Goal: Register for event/course

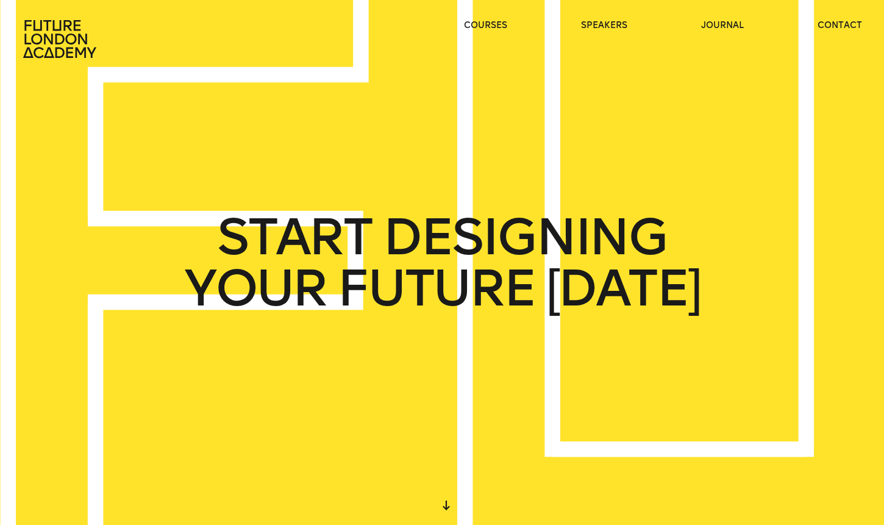
scroll to position [5, 0]
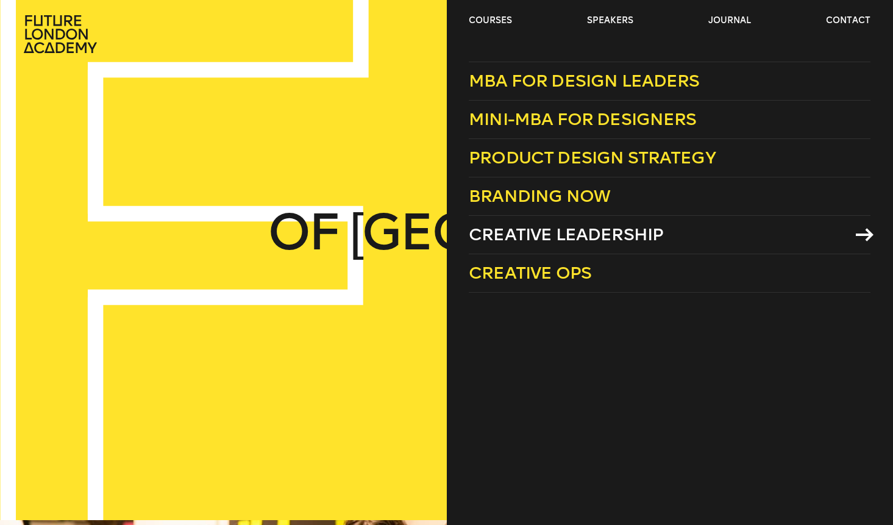
click at [753, 232] on link "Creative Leadership" at bounding box center [670, 235] width 402 height 38
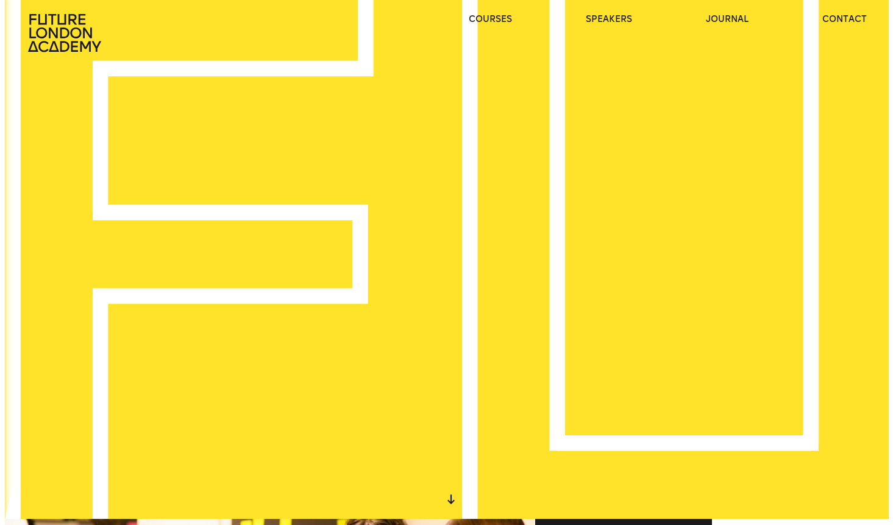
scroll to position [7, 0]
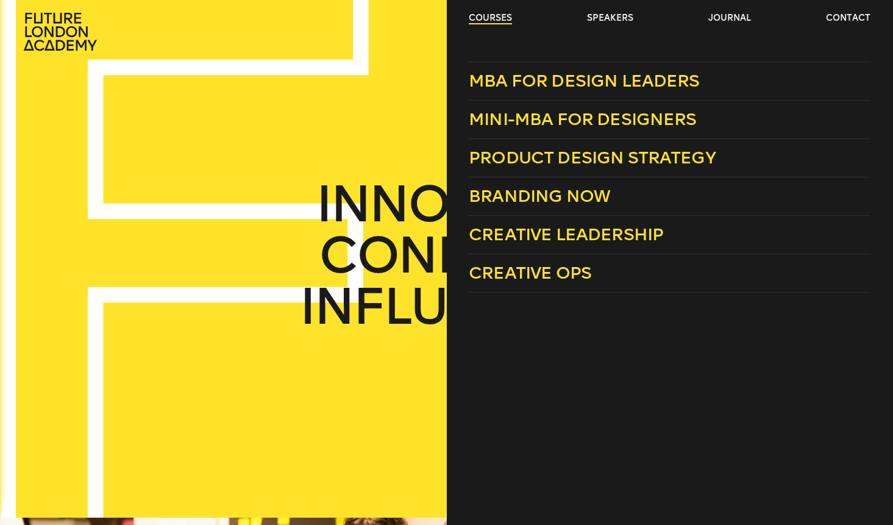
click at [474, 18] on link "courses" at bounding box center [490, 18] width 43 height 12
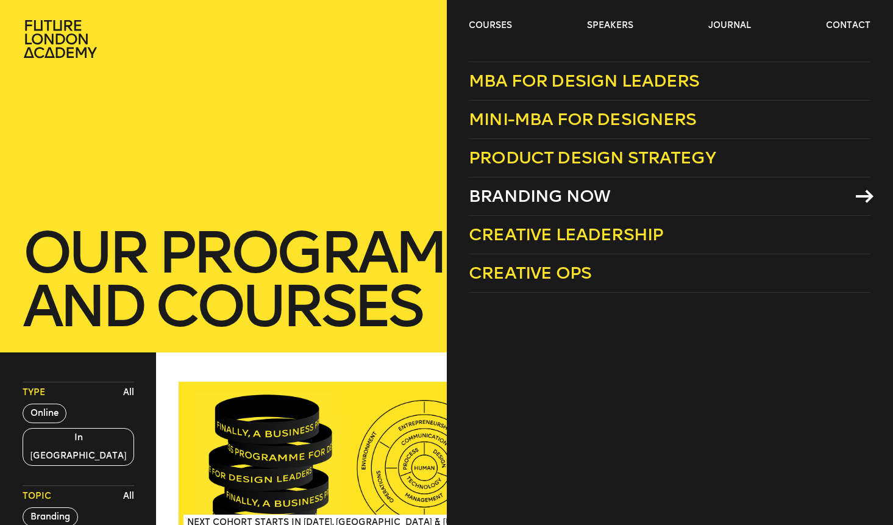
click at [569, 196] on span "Branding Now" at bounding box center [539, 196] width 141 height 20
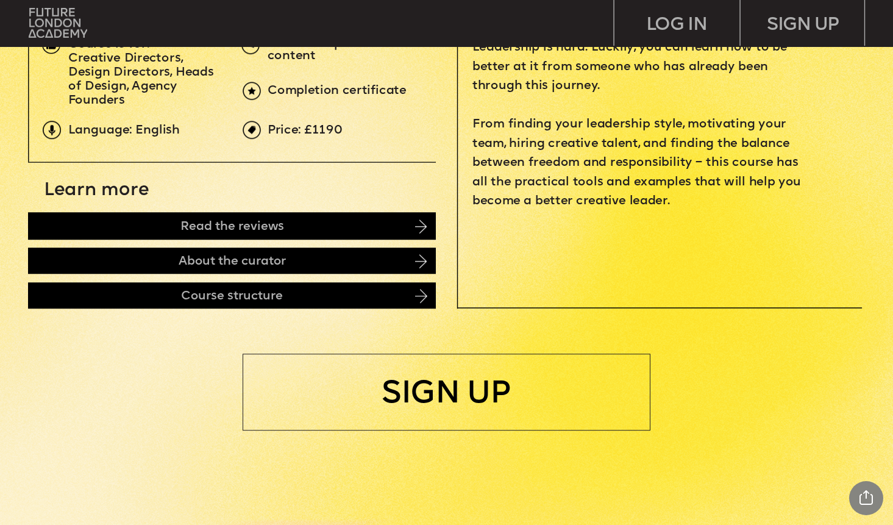
scroll to position [518, 0]
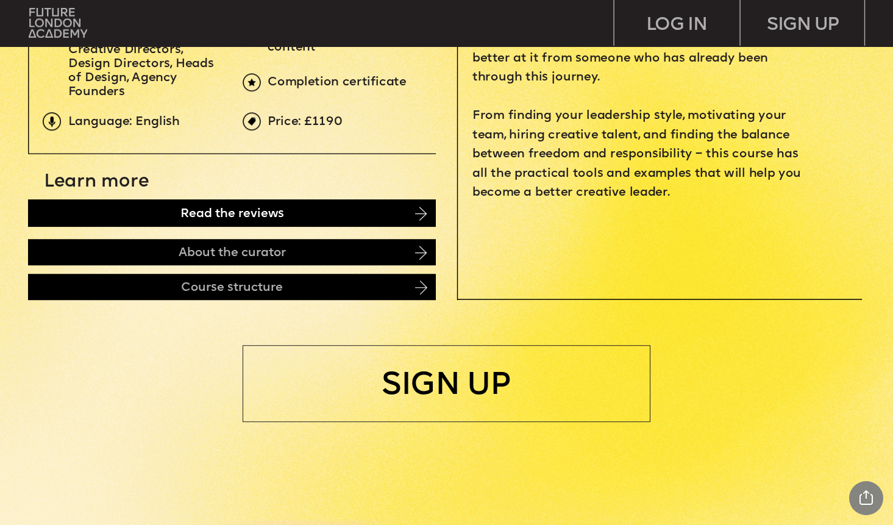
click at [393, 215] on div "Read the reviews" at bounding box center [232, 212] width 408 height 27
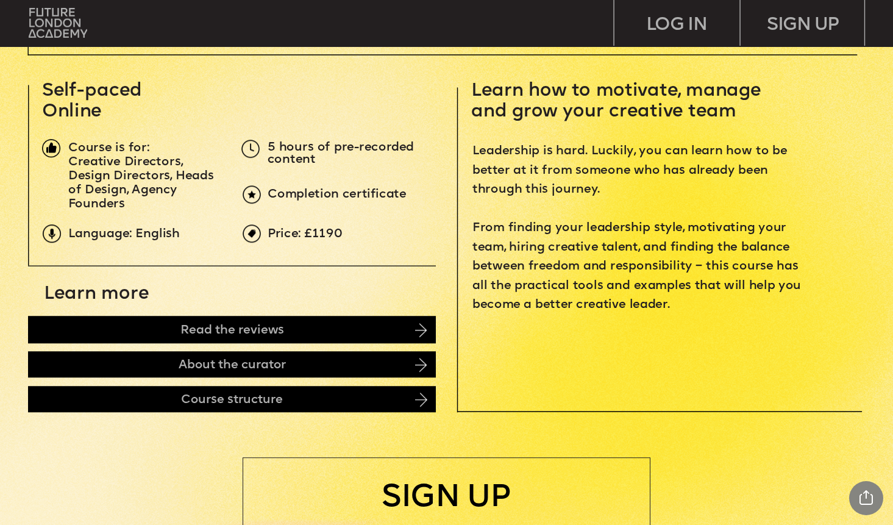
scroll to position [0, 0]
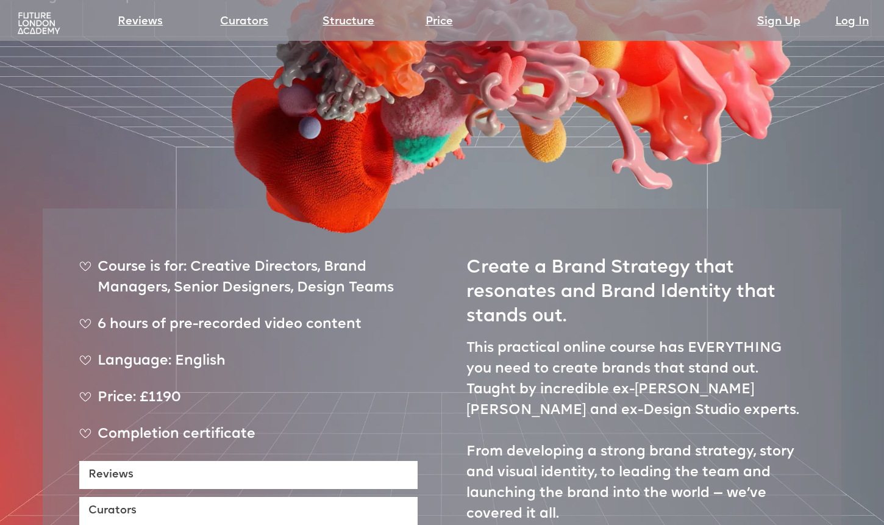
scroll to position [485, 0]
